Goal: Answer question/provide support: Share knowledge or assist other users

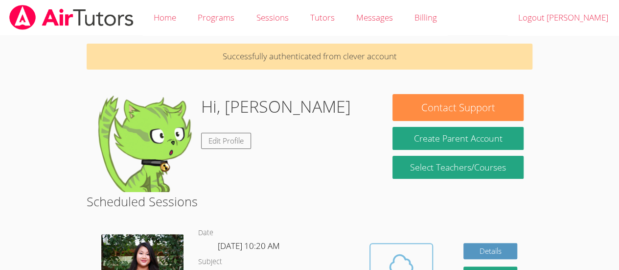
click at [424, 260] on span at bounding box center [401, 263] width 50 height 27
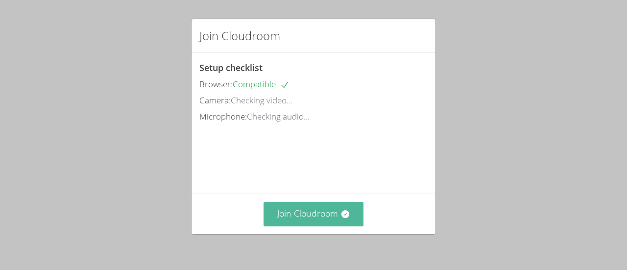
click at [298, 211] on button "Join Cloudroom" at bounding box center [313, 214] width 100 height 24
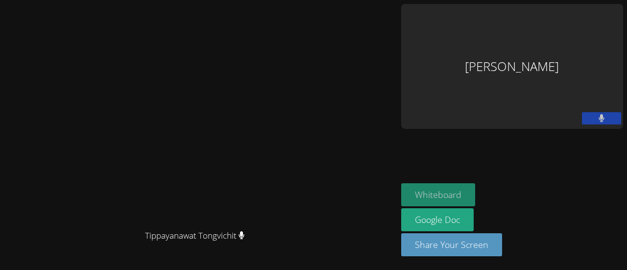
click at [475, 206] on button "Whiteboard" at bounding box center [438, 194] width 74 height 23
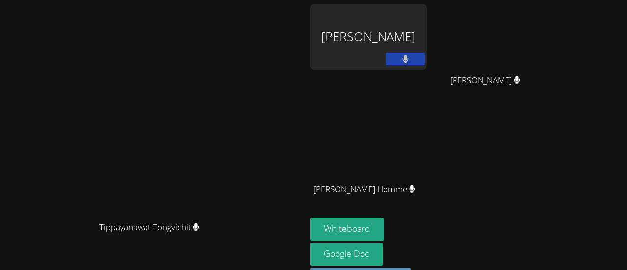
click at [423, 35] on div "[PERSON_NAME]" at bounding box center [368, 37] width 117 height 66
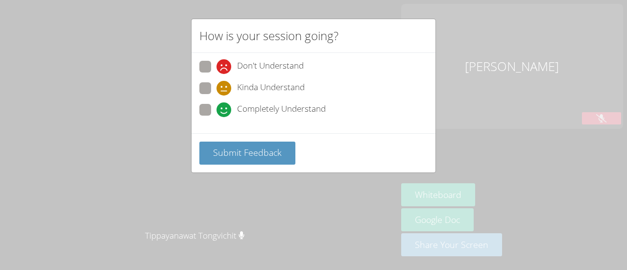
click at [216, 117] on span at bounding box center [216, 117] width 0 height 0
click at [216, 110] on input "Completely Understand" at bounding box center [220, 108] width 8 height 8
radio input "true"
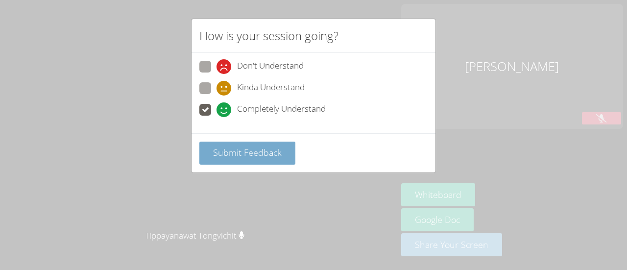
click at [245, 159] on button "Submit Feedback" at bounding box center [247, 152] width 96 height 23
